Goal: Information Seeking & Learning: Compare options

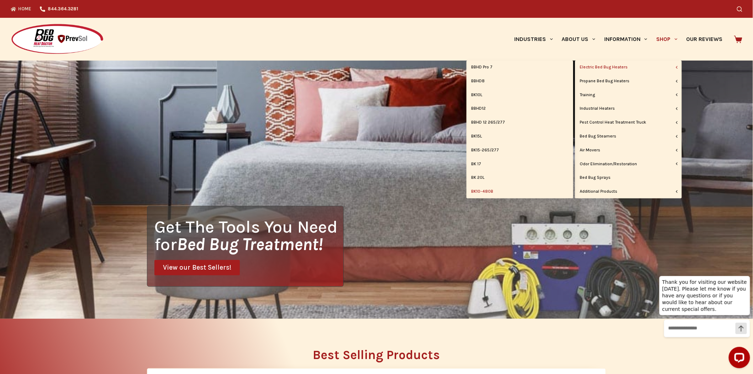
drag, startPoint x: 476, startPoint y: 143, endPoint x: 472, endPoint y: 192, distance: 48.9
click at [472, 192] on link "BK10-480B" at bounding box center [520, 192] width 107 height 14
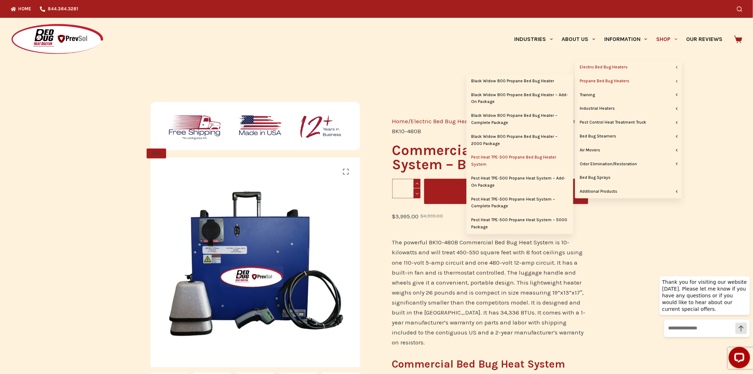
click at [524, 154] on link "Pest Heat TPE-500 Propane Bed Bug Heater System" at bounding box center [520, 161] width 107 height 21
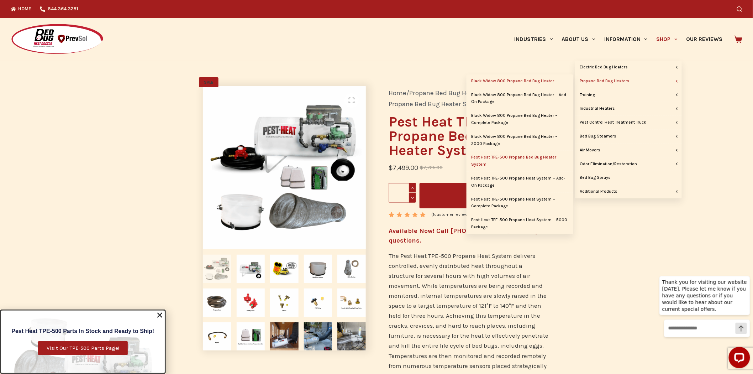
click at [535, 80] on link "Black Widow 800 Propane Bed Bug Heater" at bounding box center [520, 81] width 107 height 14
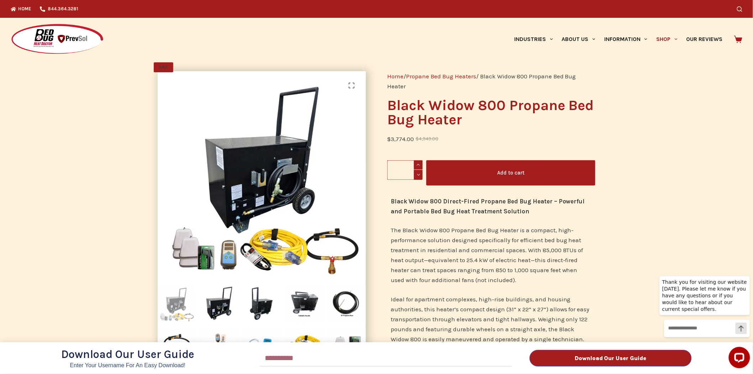
click at [689, 36] on div "Download Our User Guide Enter Your Username for an Easy Download! Email Downloa…" at bounding box center [376, 187] width 753 height 374
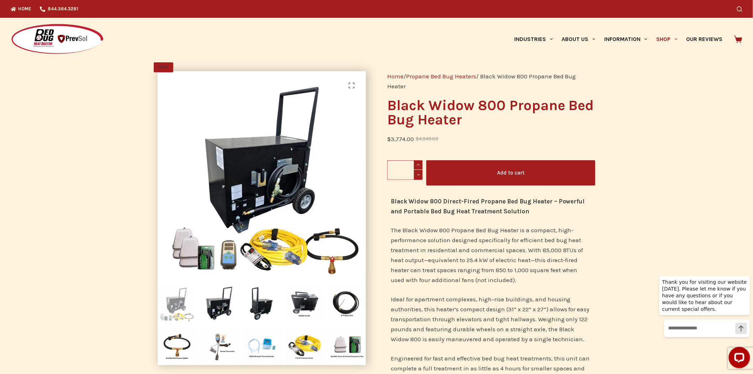
click at [678, 40] on div "Download Our User Guide Enter Your Username for an Easy Download! Email Downloa…" at bounding box center [376, 187] width 753 height 374
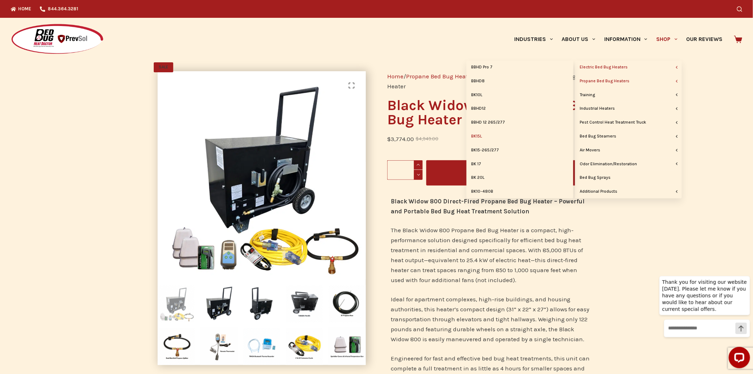
click at [482, 135] on link "BK15L" at bounding box center [520, 137] width 107 height 14
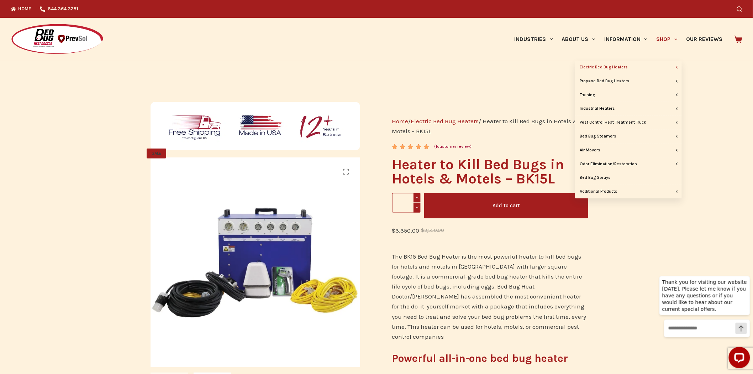
click at [667, 37] on link "Shop" at bounding box center [667, 39] width 30 height 43
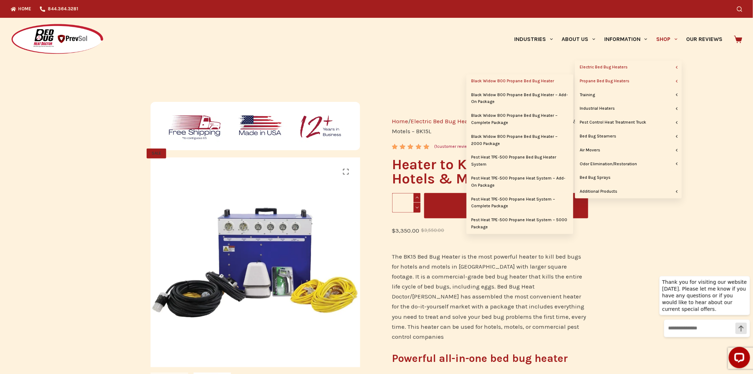
click at [533, 79] on link "Black Widow 800 Propane Bed Bug Heater" at bounding box center [520, 81] width 107 height 14
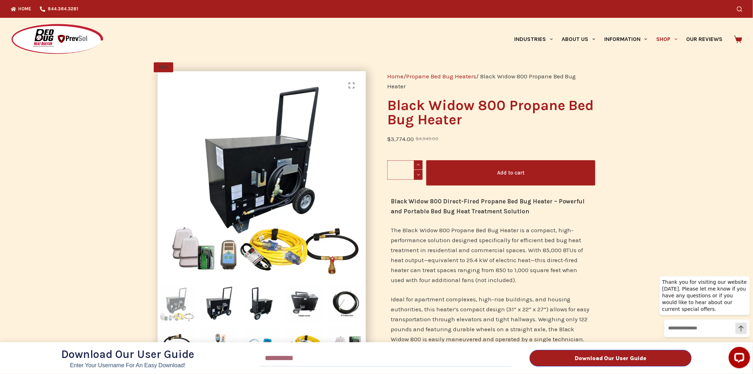
click at [680, 38] on div "Download Our User Guide Enter Your Username for an Easy Download! Email Downloa…" at bounding box center [376, 187] width 753 height 374
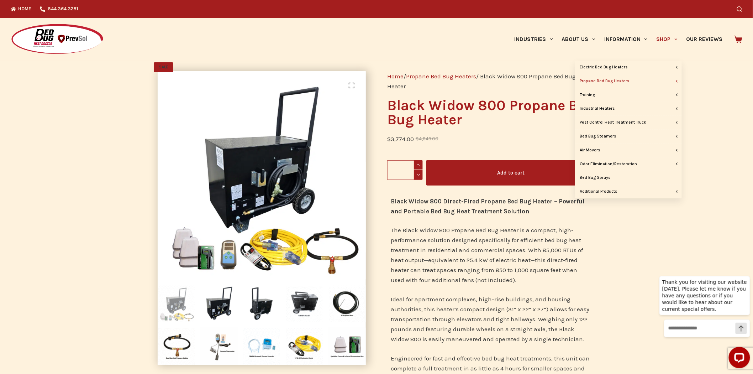
click at [673, 39] on span "Primary" at bounding box center [676, 39] width 9 height 9
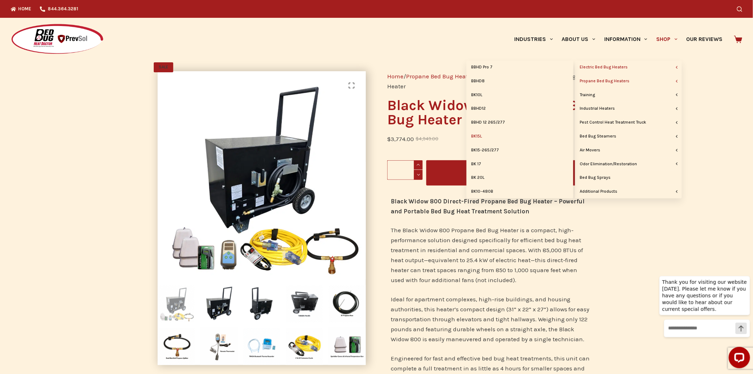
click at [481, 135] on link "BK15L" at bounding box center [520, 137] width 107 height 14
